Goal: Find specific page/section: Find specific page/section

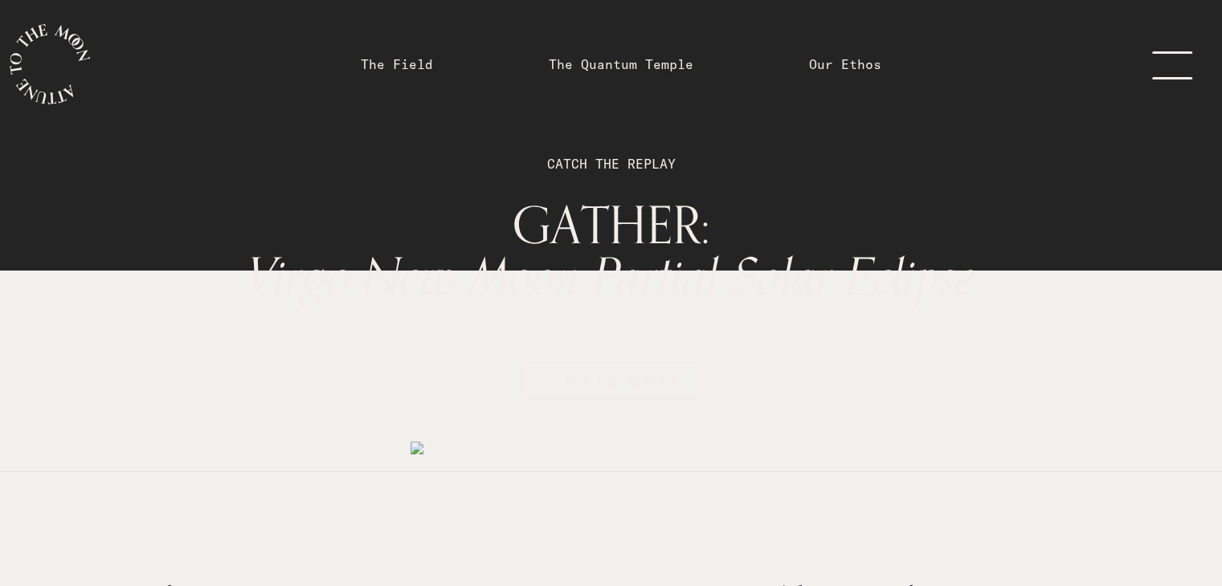
click at [1163, 75] on link "menu" at bounding box center [1181, 64] width 80 height 129
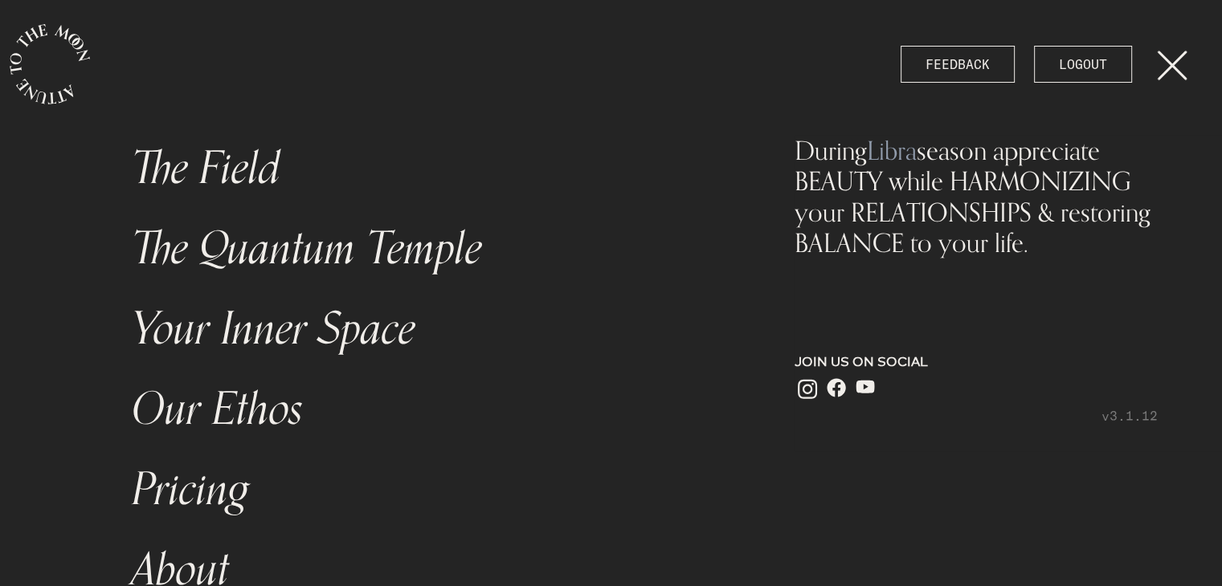
click at [232, 340] on link "Your Inner Space" at bounding box center [427, 329] width 611 height 80
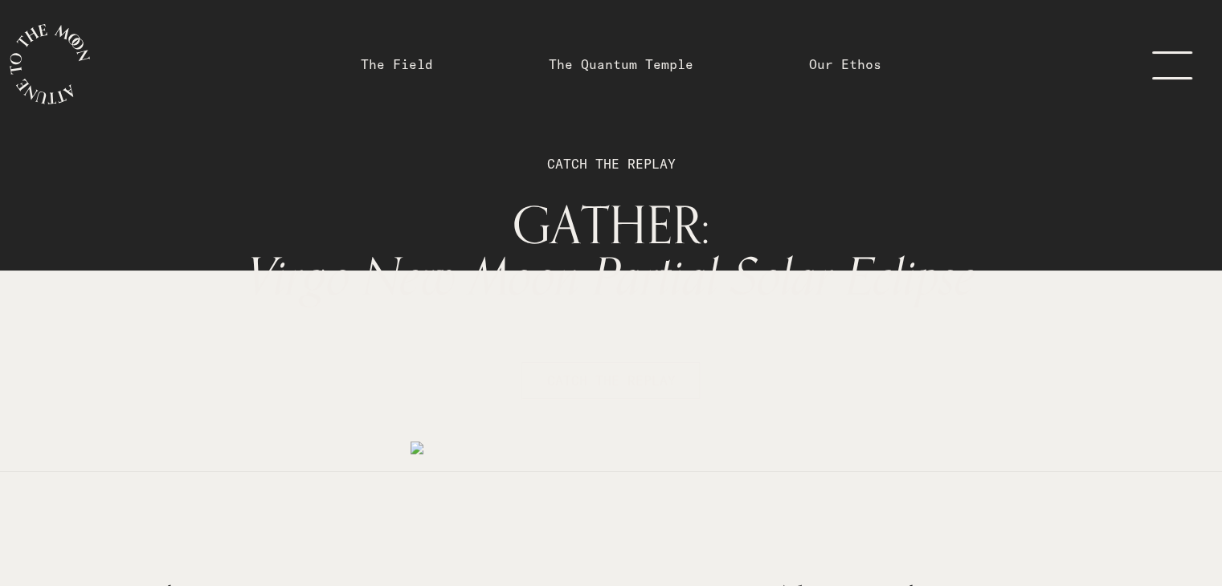
click at [1170, 52] on link "menu" at bounding box center [1181, 64] width 80 height 129
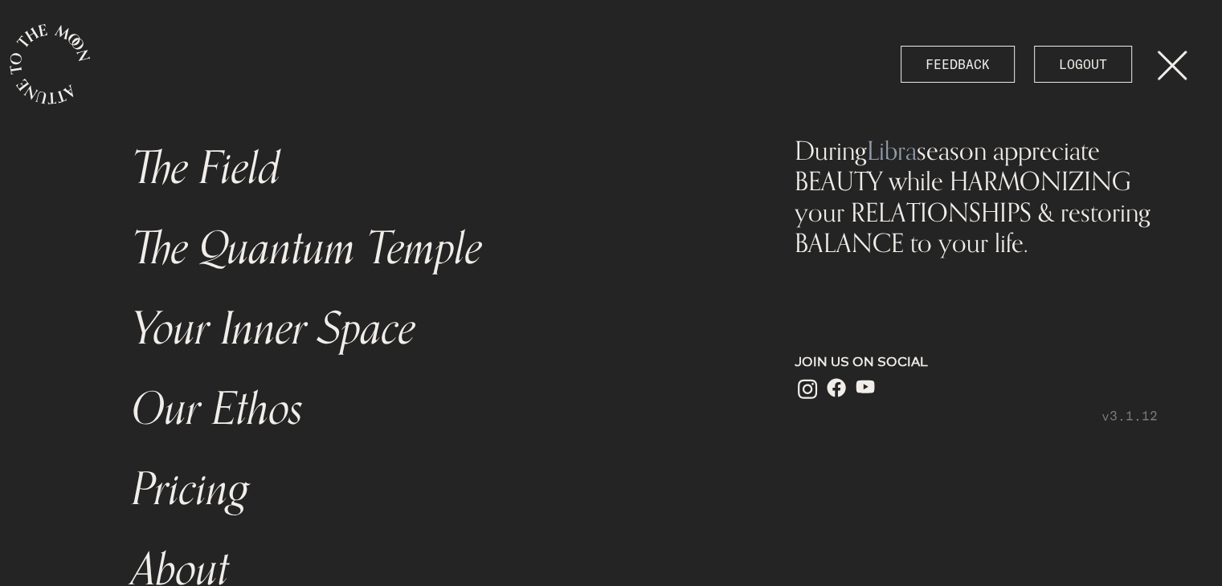
click at [186, 329] on link "Your Inner Space" at bounding box center [427, 329] width 611 height 80
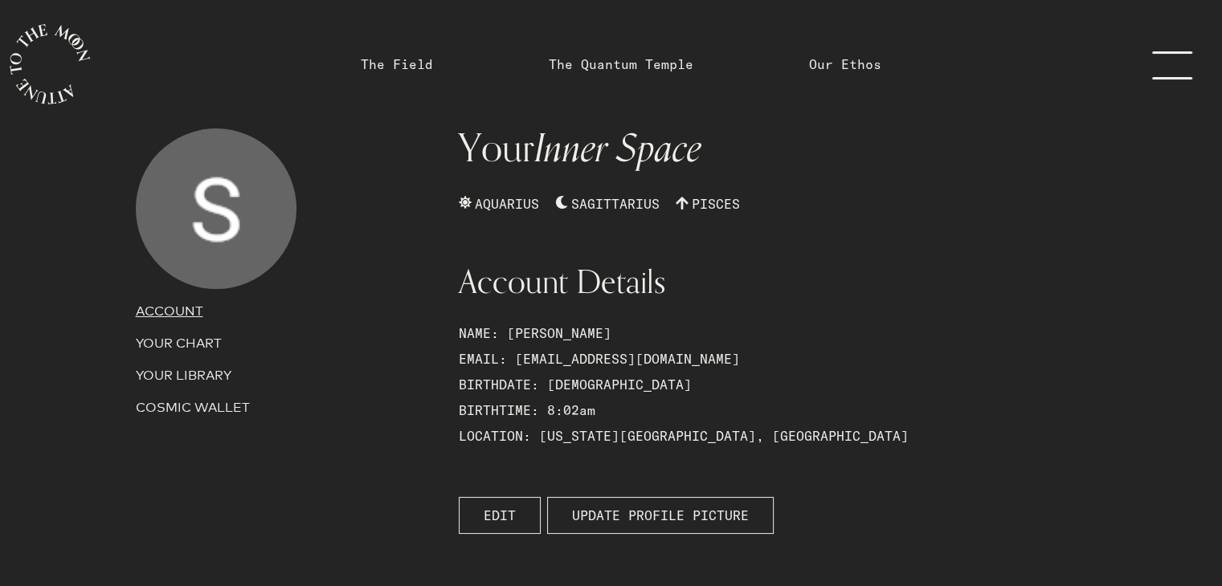
click at [1040, 279] on h1 "Account Details" at bounding box center [772, 282] width 627 height 32
click at [216, 341] on p "YOUR CHART" at bounding box center [288, 343] width 304 height 19
